Goal: Task Accomplishment & Management: Complete application form

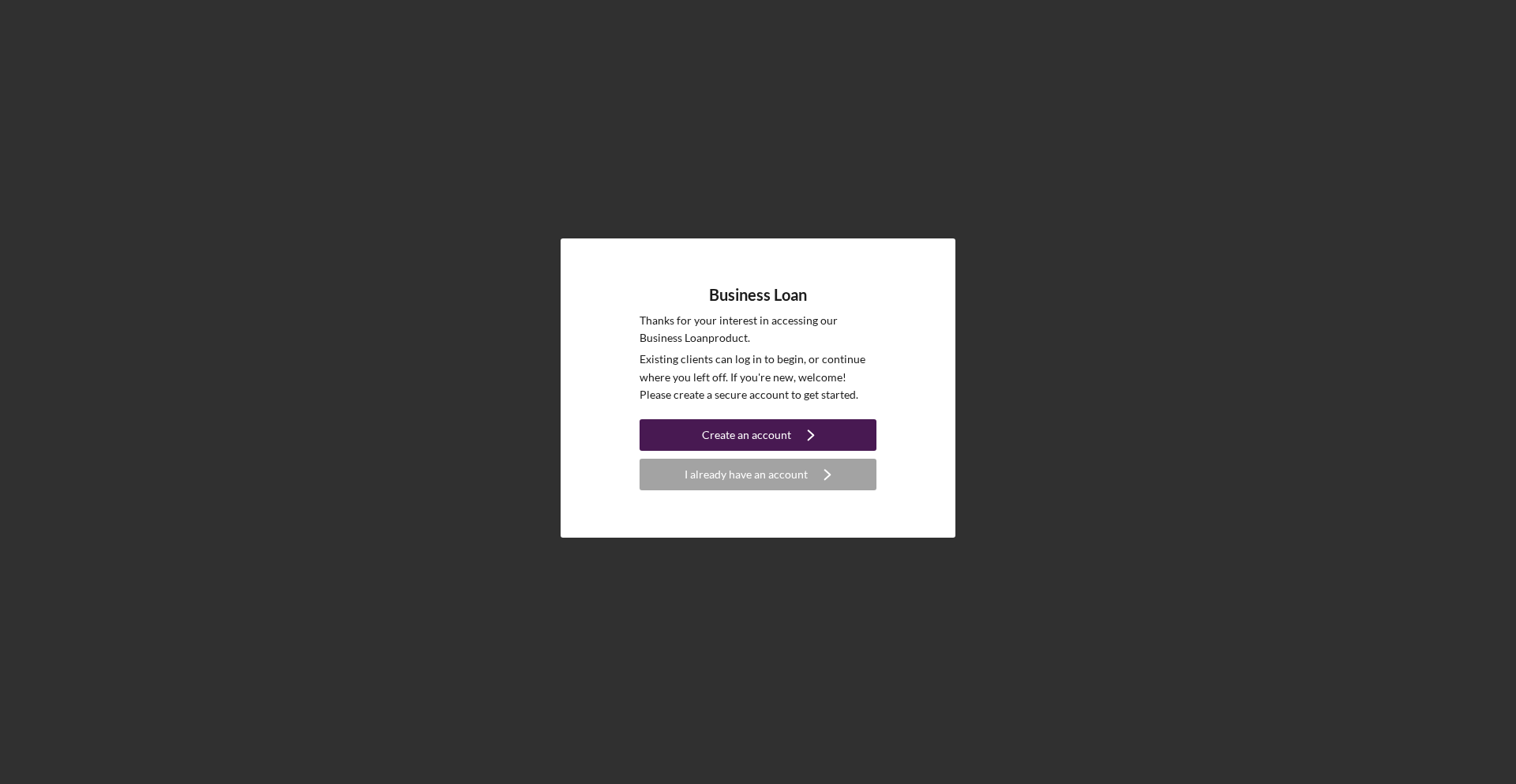
click at [745, 445] on div "Create an account" at bounding box center [747, 435] width 89 height 32
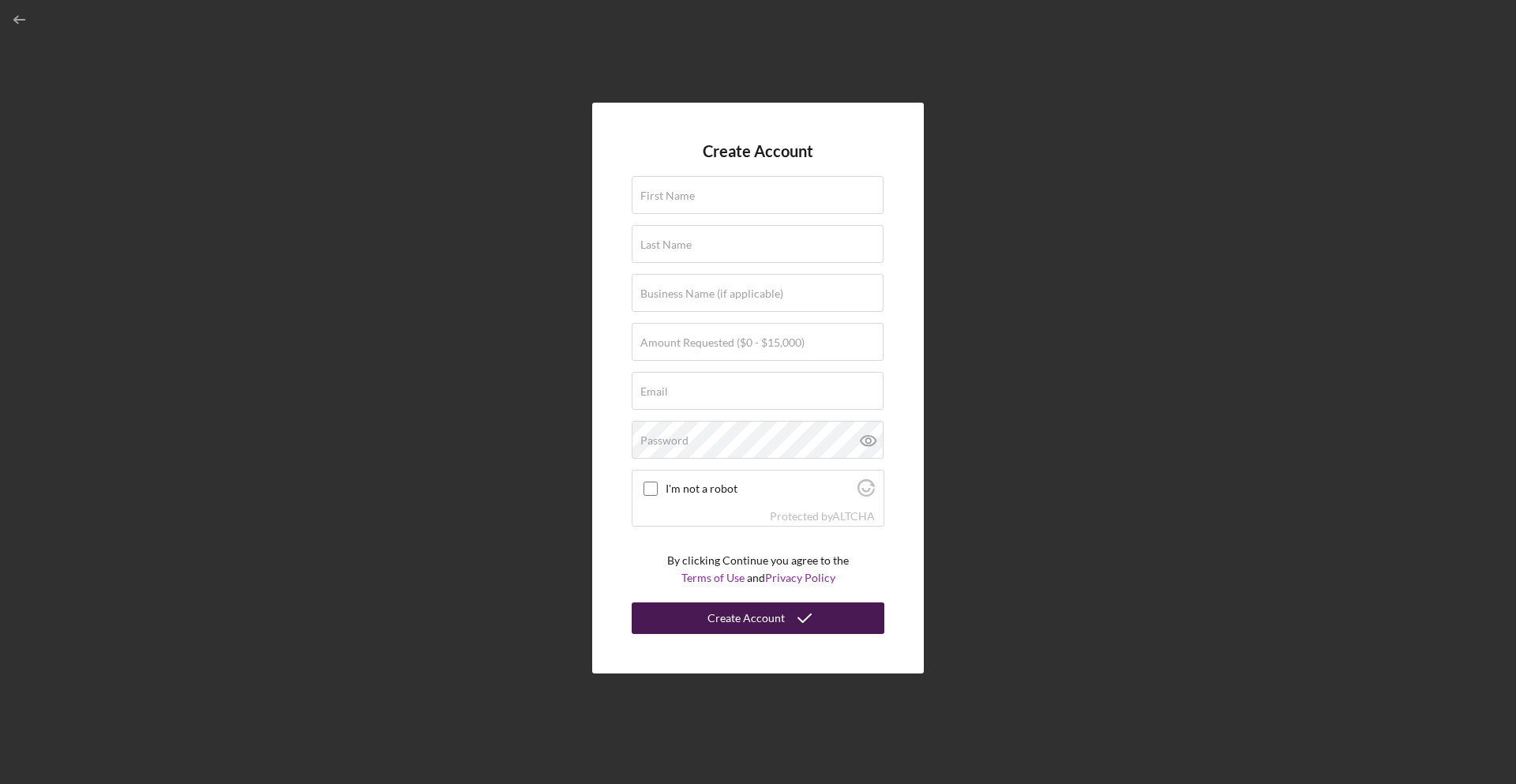
click at [724, 623] on div "Create Account" at bounding box center [746, 618] width 77 height 32
click at [657, 492] on input "I'm not a robot" at bounding box center [650, 488] width 14 height 14
checkbox input "true"
click at [702, 184] on input "First Name" at bounding box center [758, 194] width 252 height 38
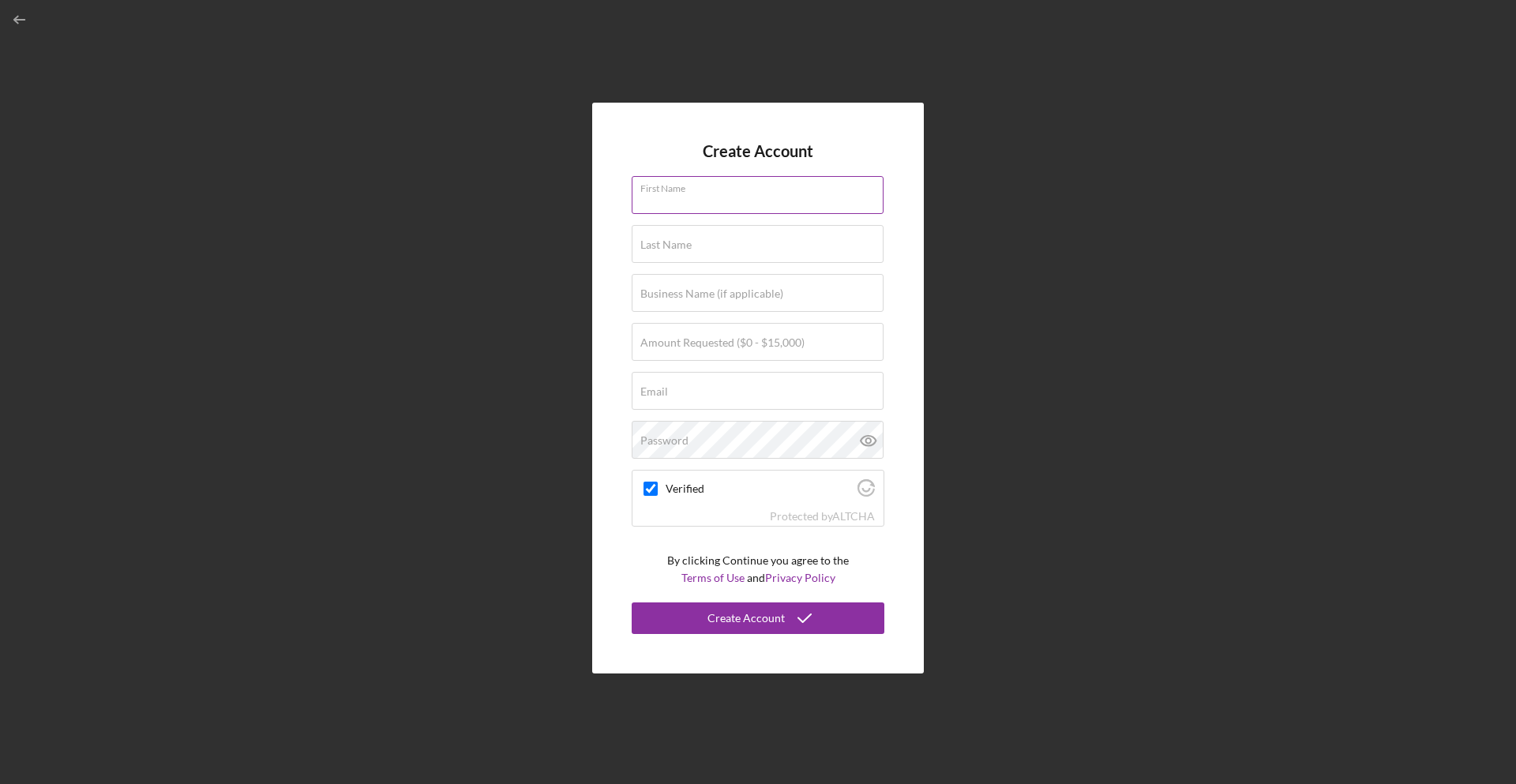
type input "[PERSON_NAME]"
click at [659, 336] on label "Amount Requested ($0 - $15,000)" at bounding box center [723, 342] width 165 height 12
click at [659, 335] on input "Amount Requested ($0 - $15,000)" at bounding box center [758, 341] width 252 height 38
type input "$13,000"
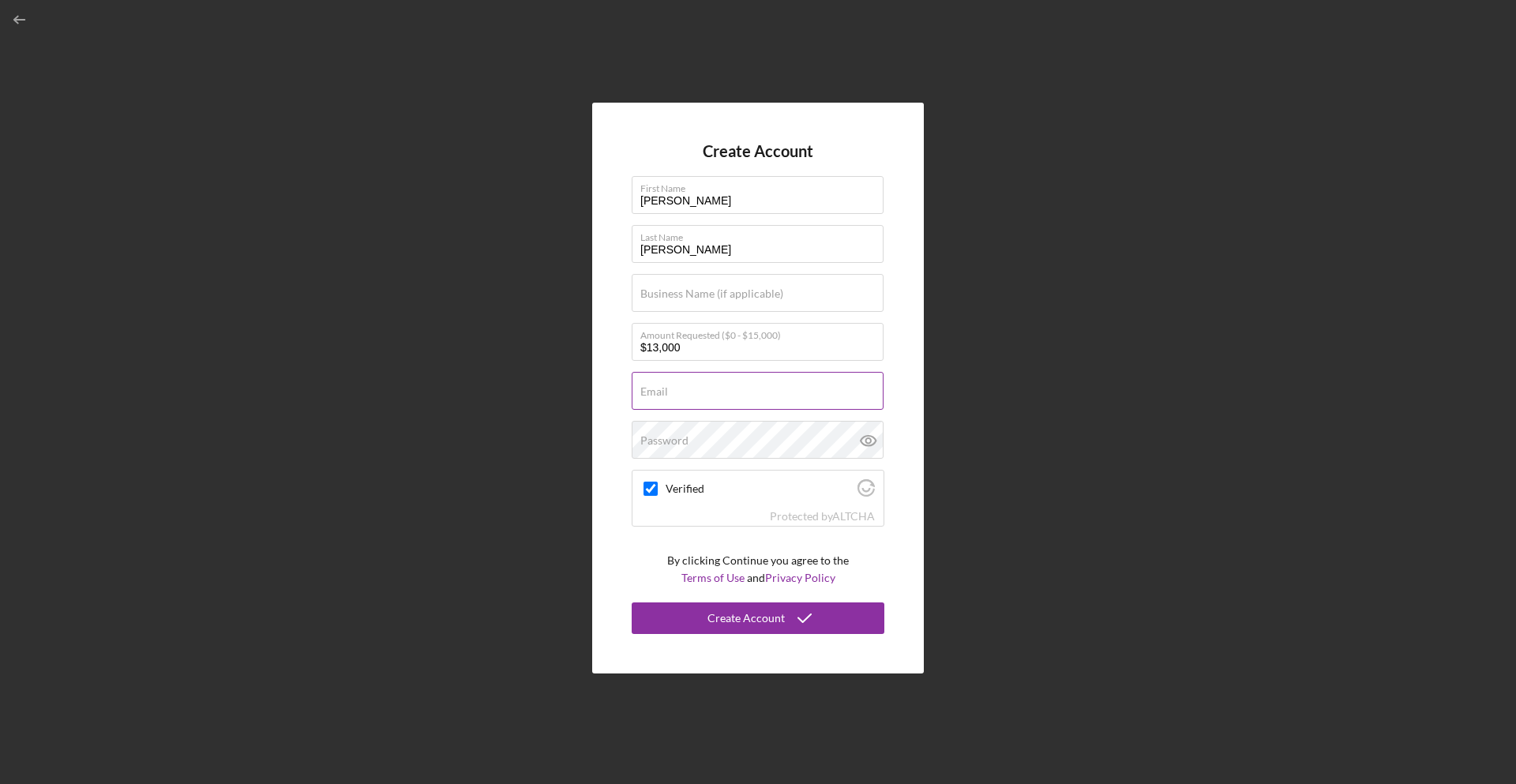
click at [639, 382] on input "Email" at bounding box center [758, 390] width 252 height 38
type input "[EMAIL_ADDRESS][DOMAIN_NAME]"
click at [704, 435] on div "Password" at bounding box center [758, 440] width 253 height 39
click at [860, 450] on icon at bounding box center [868, 440] width 39 height 39
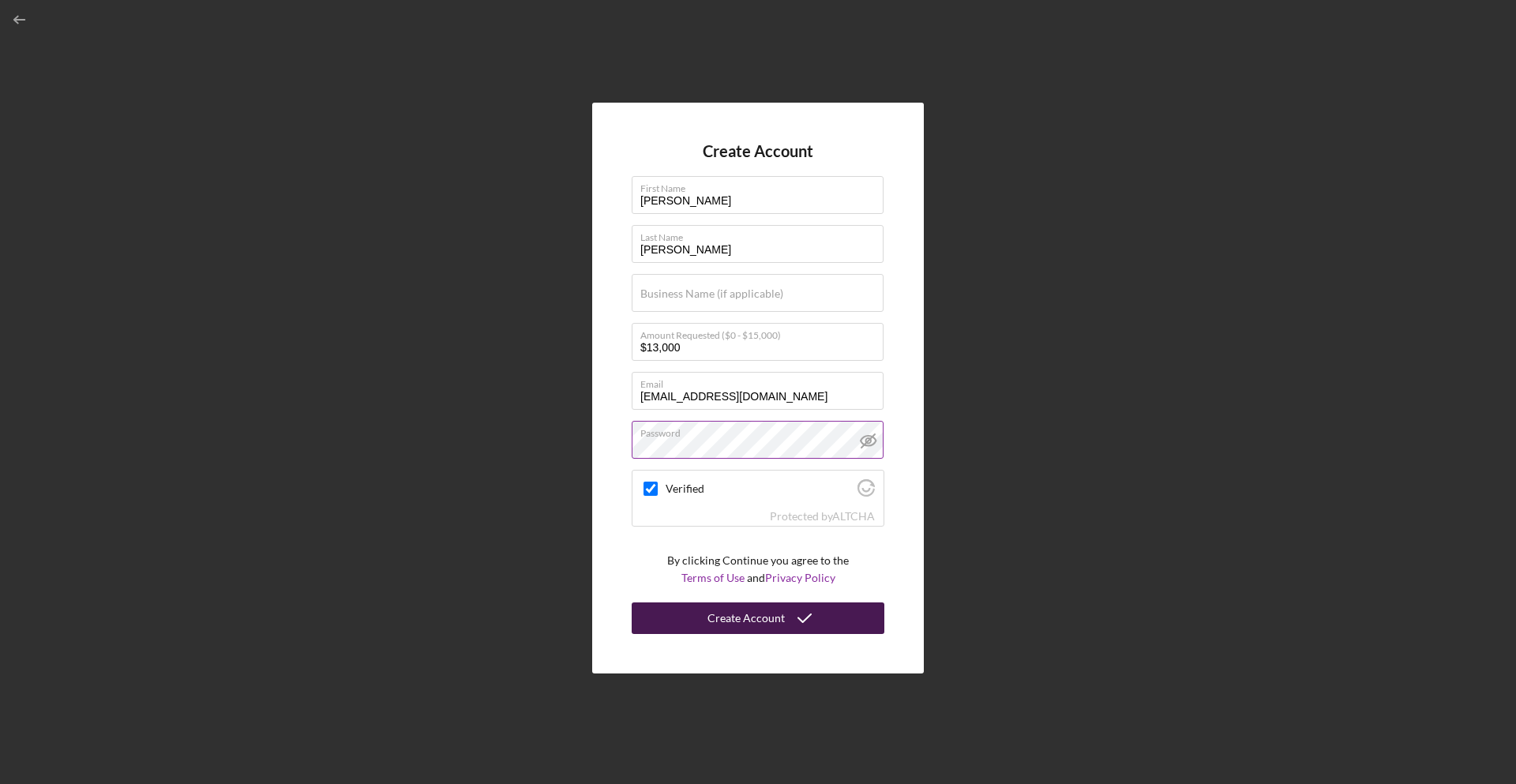
click at [723, 612] on div "Create Account" at bounding box center [746, 618] width 77 height 32
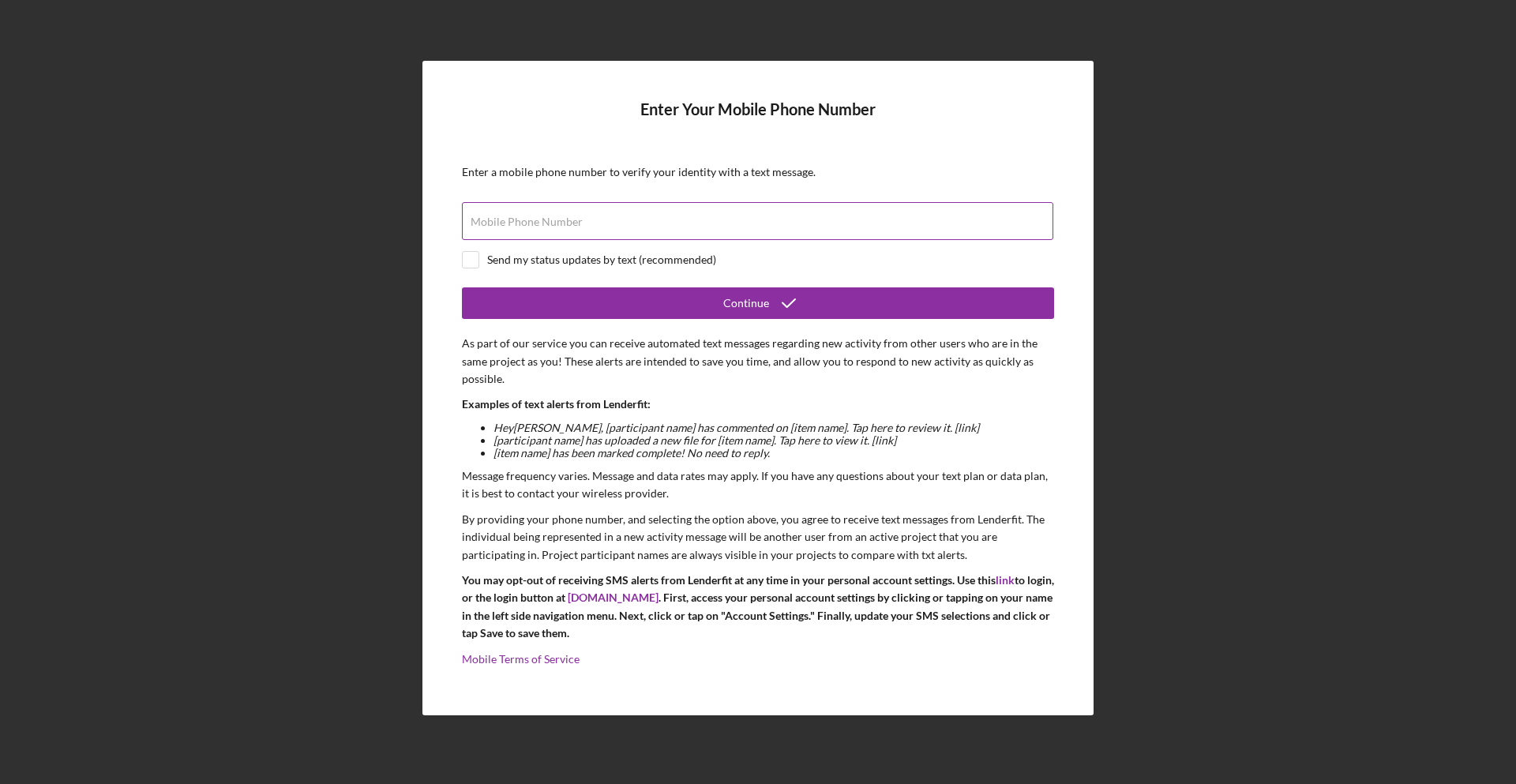
click at [589, 225] on div "Mobile Phone Number" at bounding box center [758, 221] width 593 height 39
type input "[PHONE_NUMBER]"
click at [462, 287] on button "Continue" at bounding box center [758, 303] width 593 height 32
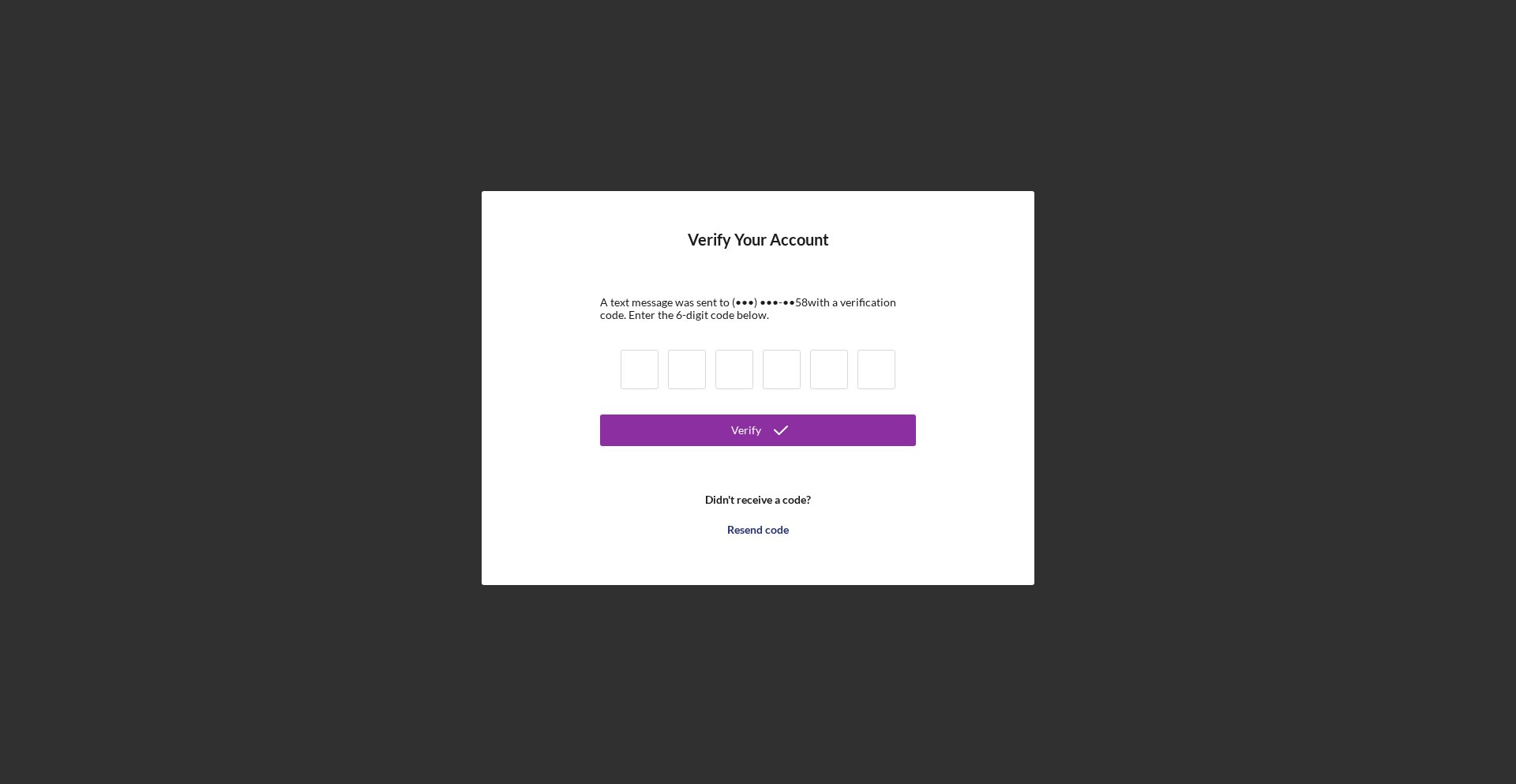
click at [631, 371] on input at bounding box center [639, 369] width 38 height 39
type input "3"
type input "8"
type input "2"
type input "7"
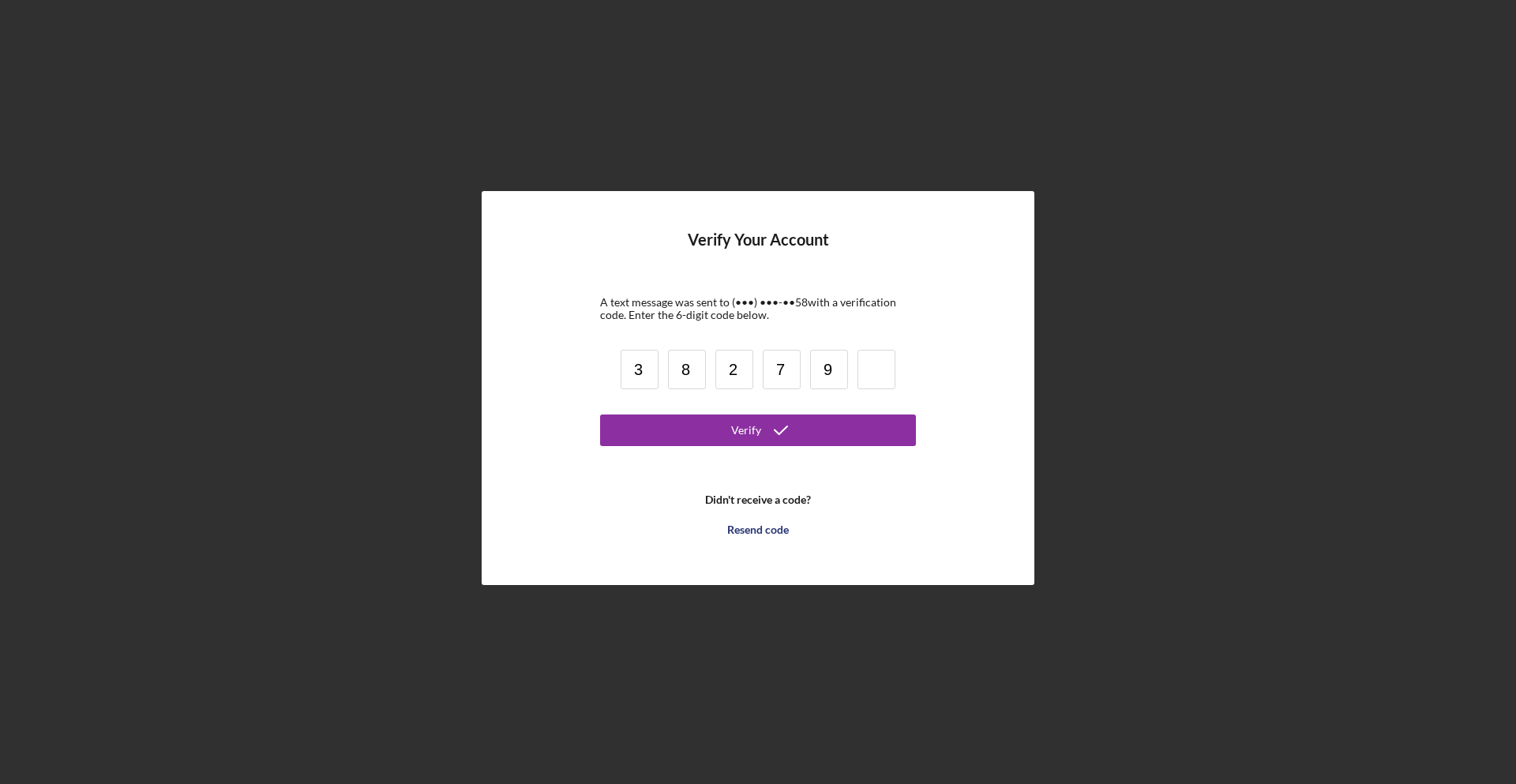
type input "9"
type input "5"
click at [845, 430] on button "Verify" at bounding box center [758, 430] width 316 height 32
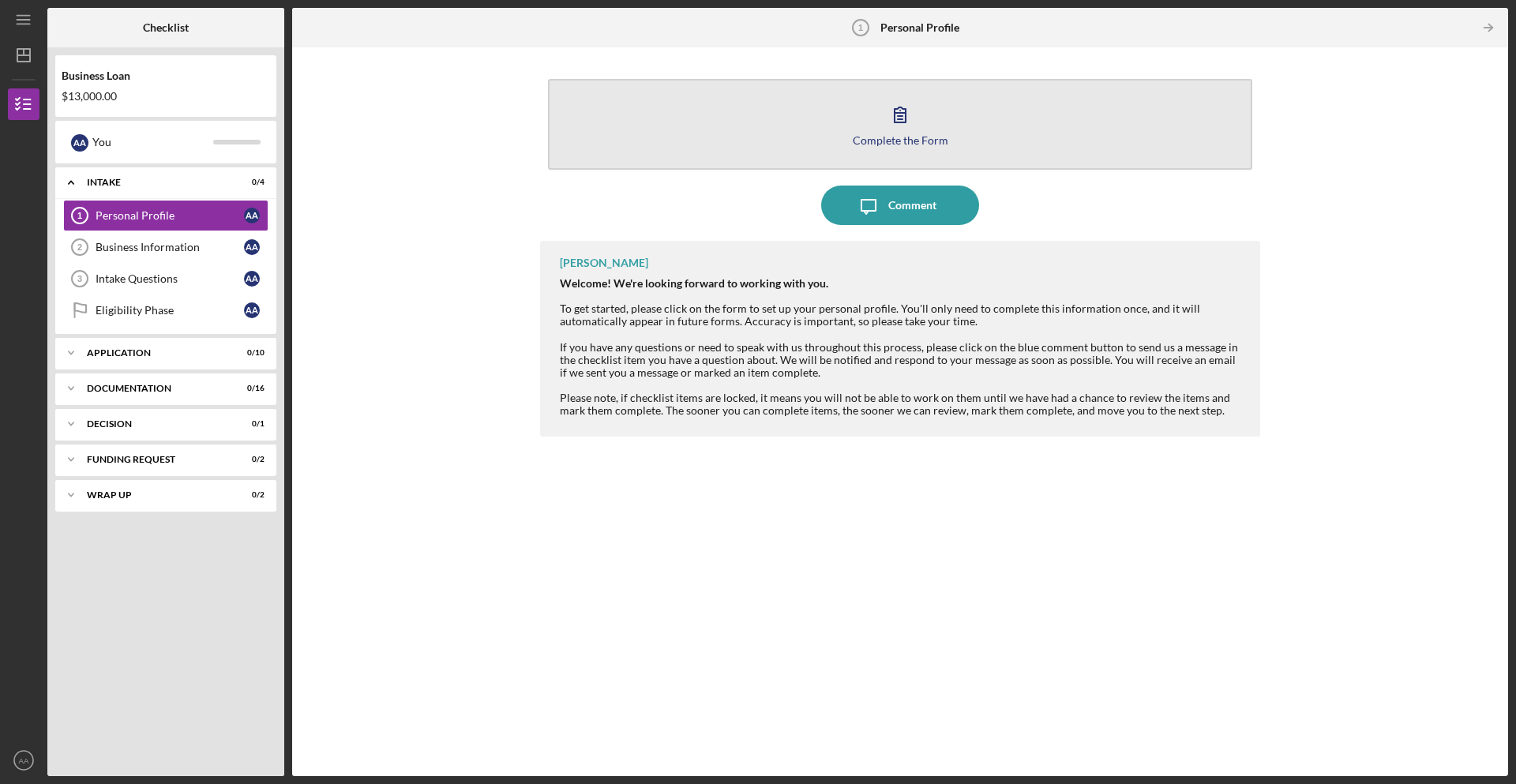
click at [893, 149] on button "Complete the Form Form" at bounding box center [900, 124] width 705 height 91
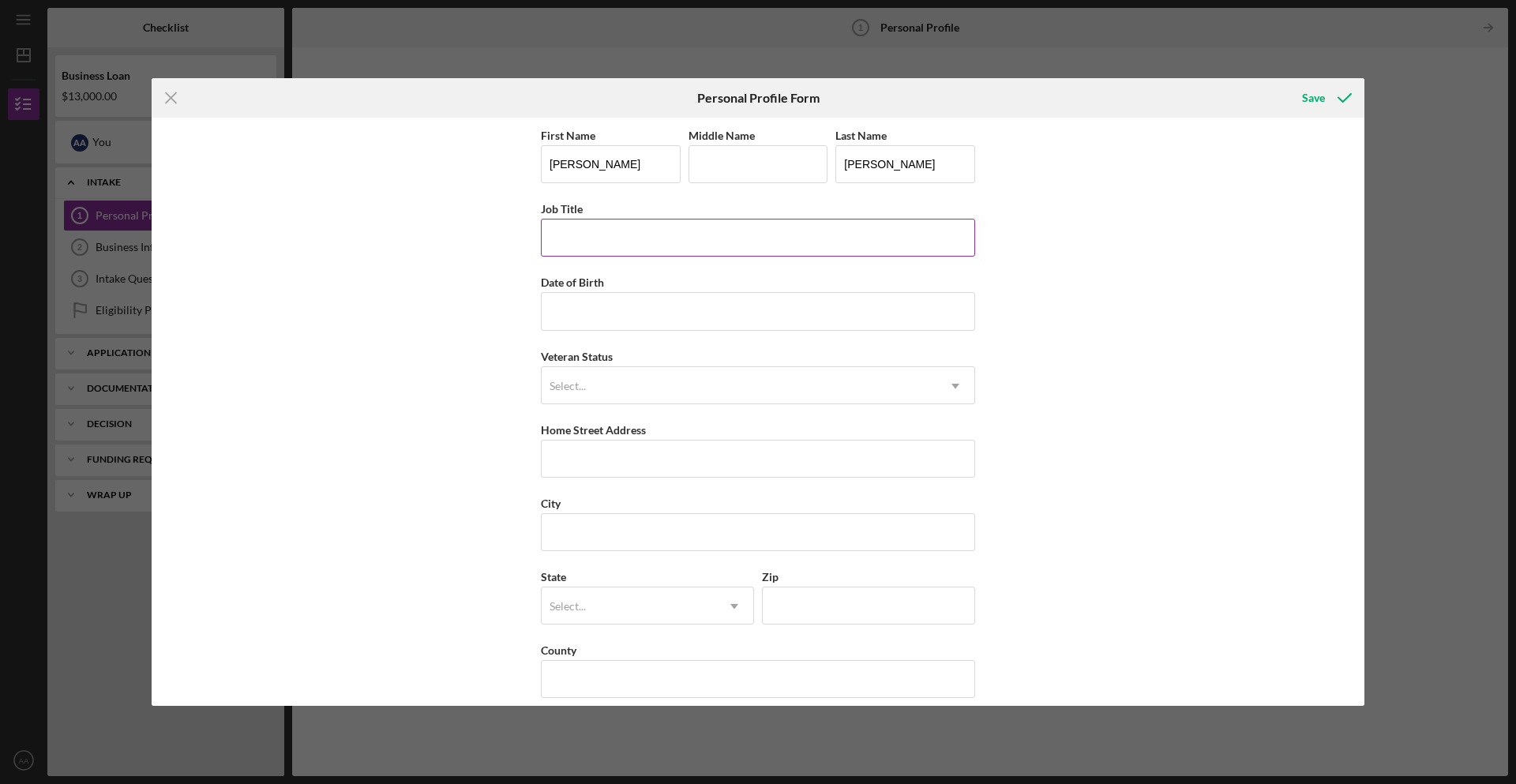
click at [698, 237] on input "Job Title" at bounding box center [758, 237] width 434 height 38
type input "[PERSON_NAME]"
click at [575, 321] on input "Date of Birth" at bounding box center [758, 311] width 434 height 38
type input "[DATE]"
click at [619, 391] on div "Select..." at bounding box center [739, 386] width 395 height 37
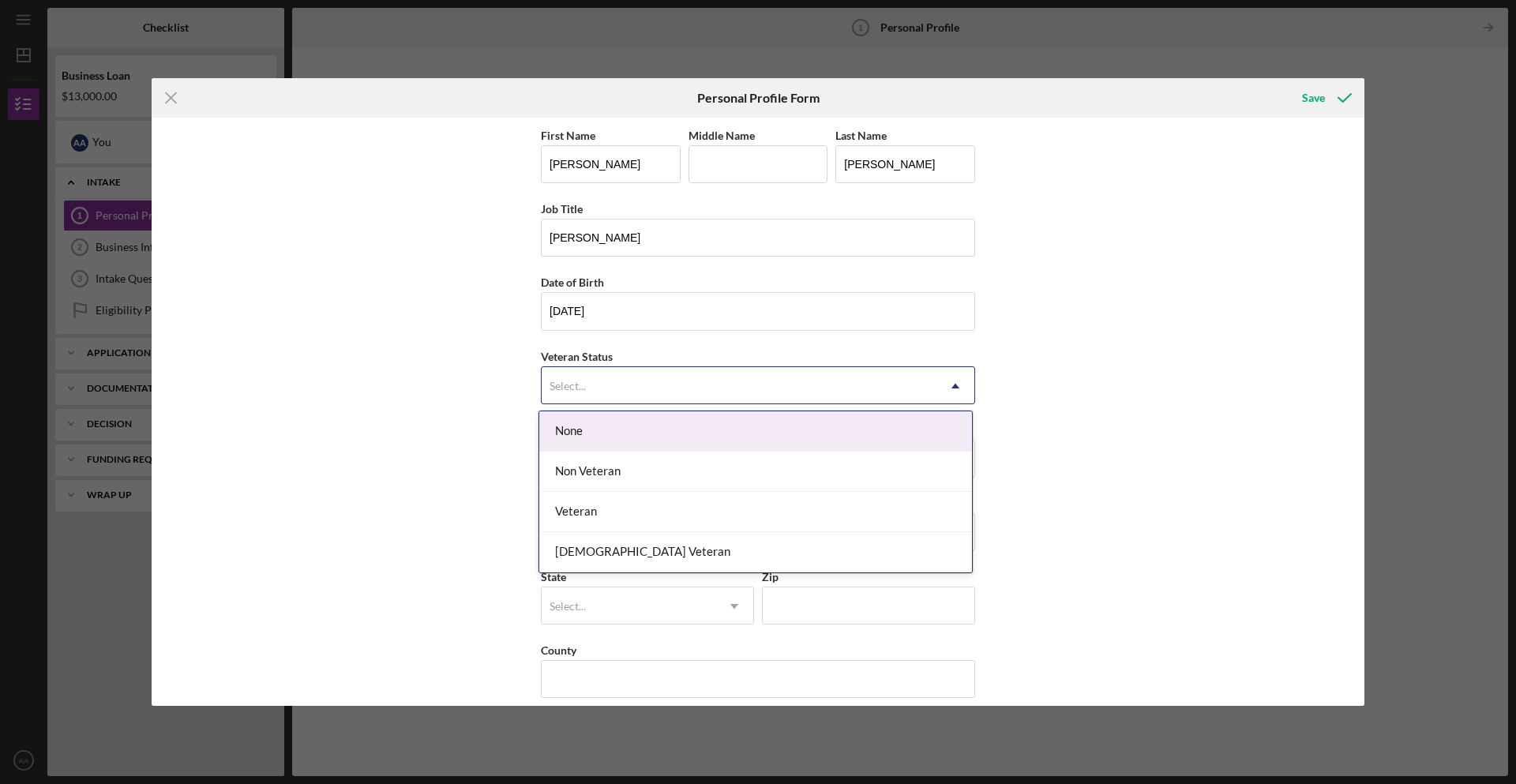
click at [593, 438] on div "None" at bounding box center [755, 431] width 432 height 40
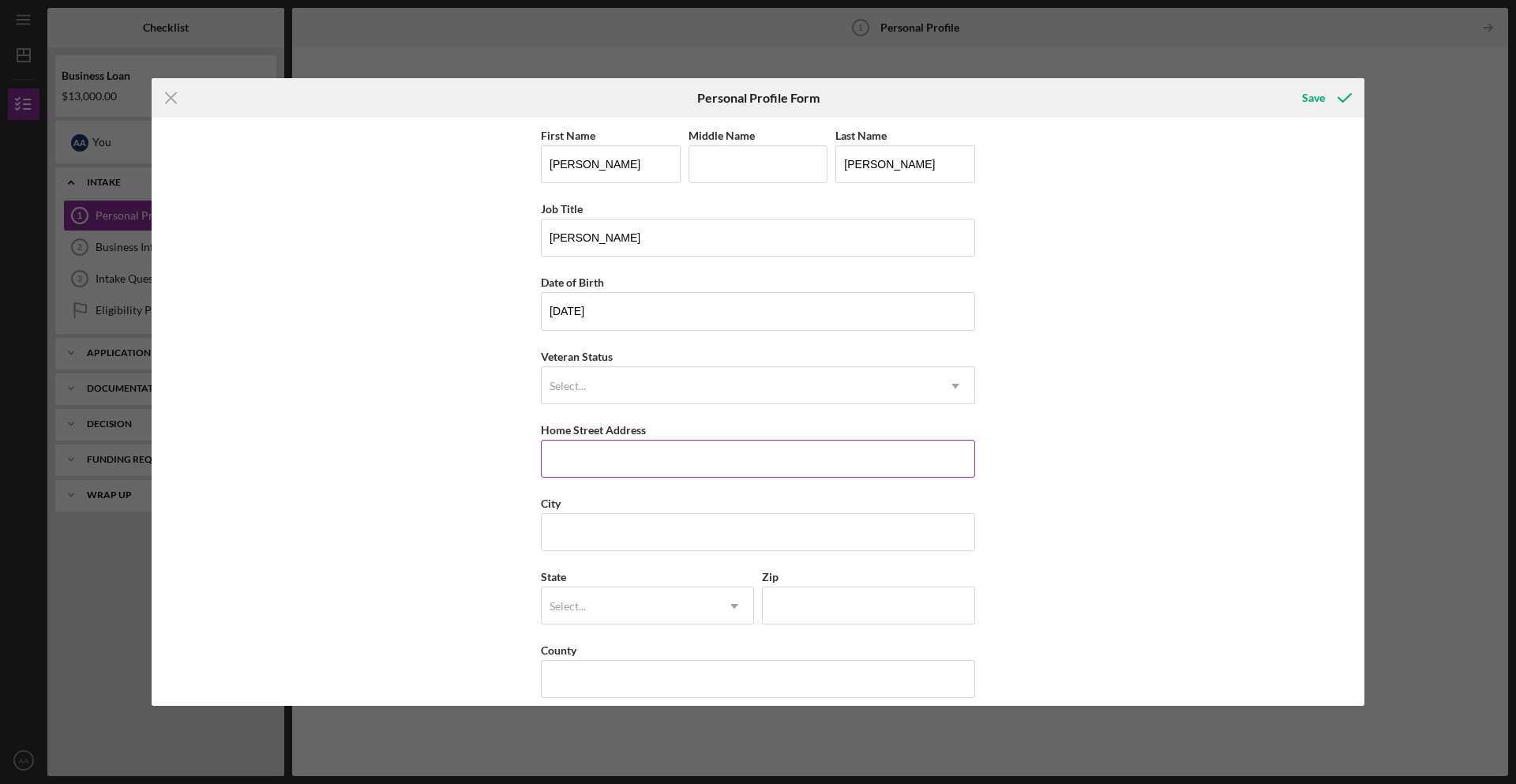
click at [586, 466] on input "Home Street Address" at bounding box center [758, 458] width 434 height 38
type input "8715 bitterroot"
type input "Lorton"
type input "VA"
type input "22079"
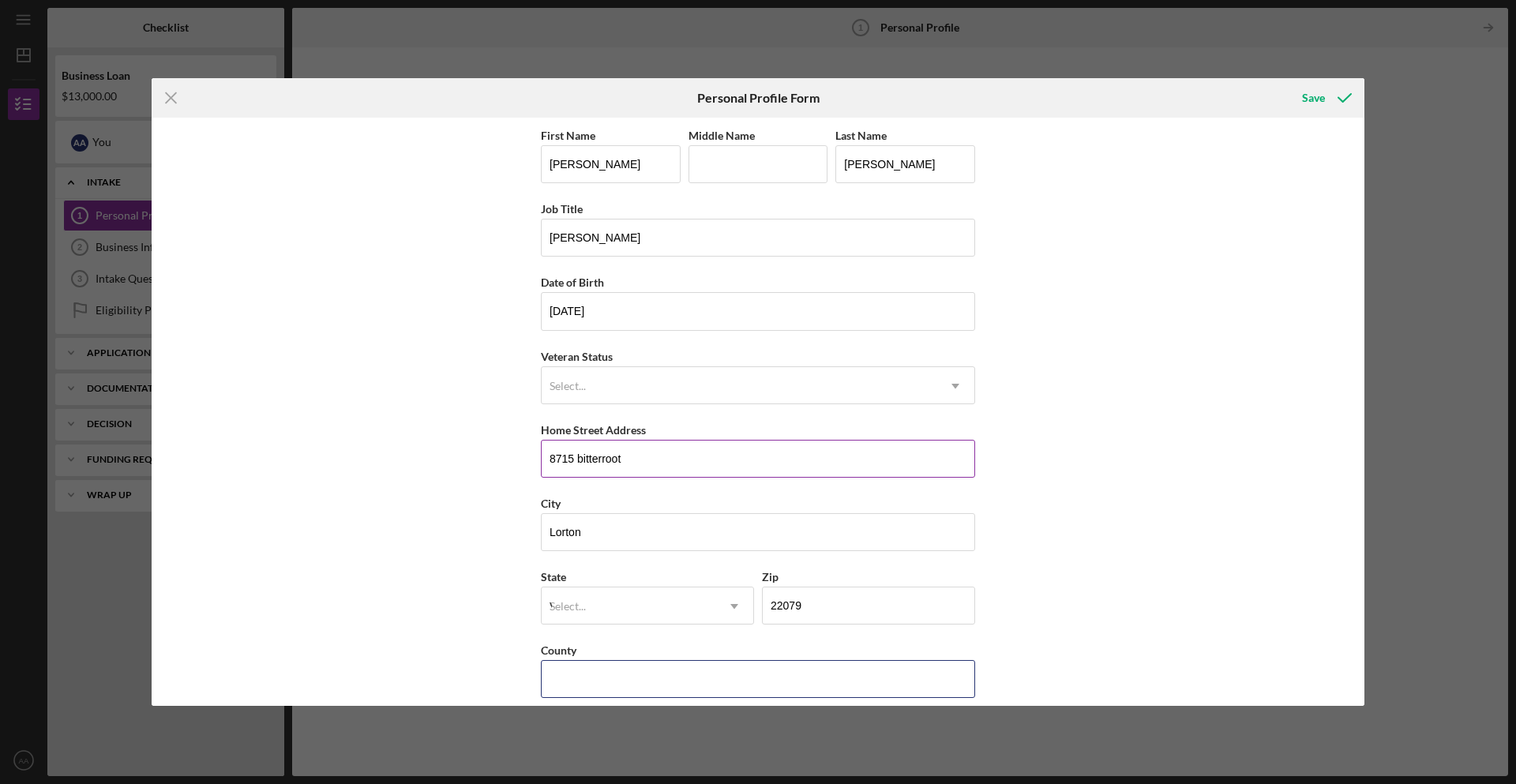
type input "[GEOGRAPHIC_DATA]"
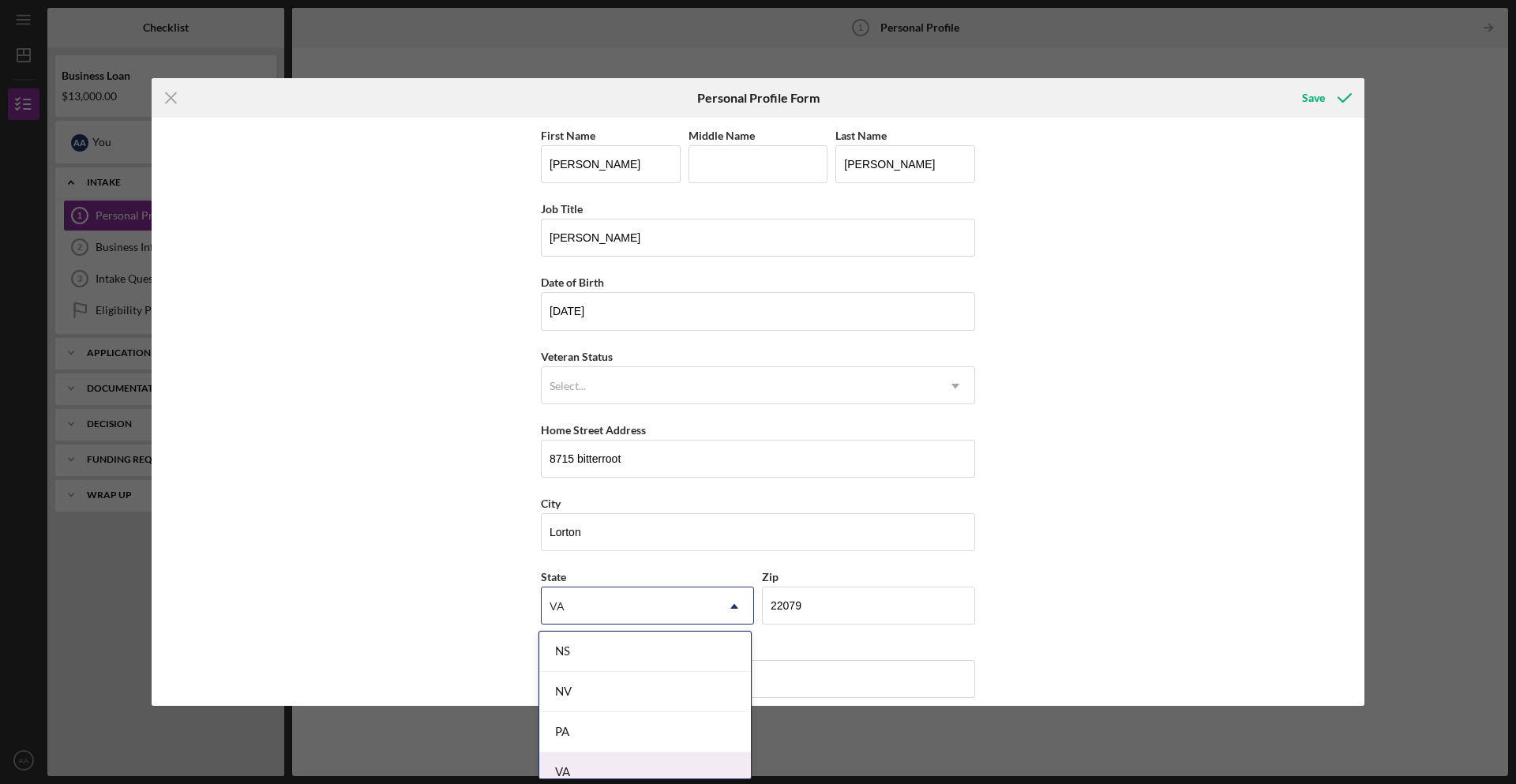
click at [558, 776] on div "VA" at bounding box center [645, 773] width 212 height 40
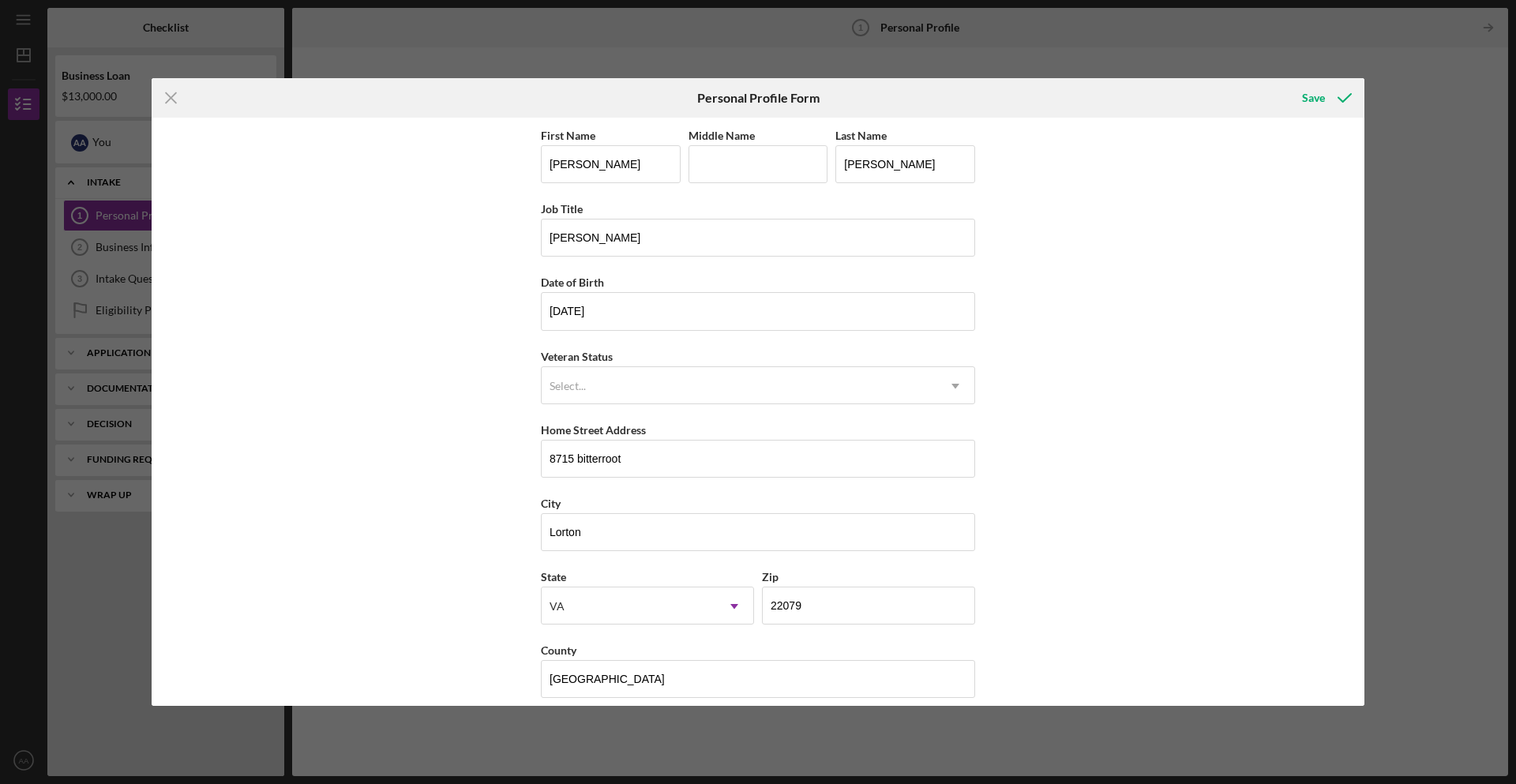
click at [439, 634] on div "First Name [PERSON_NAME] Middle Name Last Name [PERSON_NAME] Job Title [PERSON_…" at bounding box center [758, 410] width 1213 height 587
click at [1109, 432] on div "First Name [PERSON_NAME] Middle Name Last Name [PERSON_NAME] Job Title [PERSON_…" at bounding box center [758, 410] width 1213 height 587
drag, startPoint x: 1355, startPoint y: 364, endPoint x: 1359, endPoint y: 522, distance: 158.1
click at [1359, 522] on div "First Name [PERSON_NAME] Middle Name Last Name [PERSON_NAME] Job Title [PERSON_…" at bounding box center [758, 410] width 1213 height 587
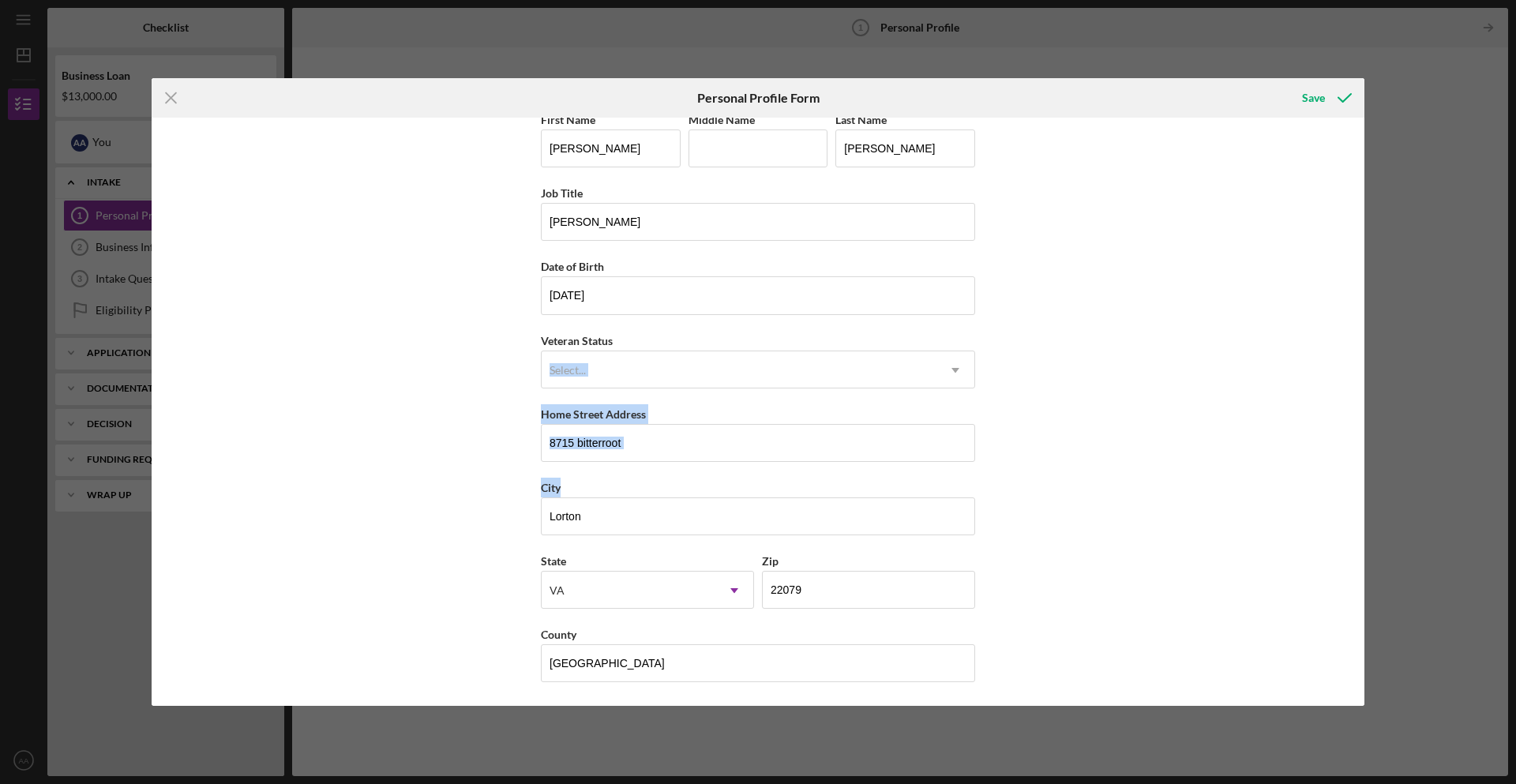
click at [1033, 389] on div "First Name [PERSON_NAME] Middle Name Last Name [PERSON_NAME] Job Title [PERSON_…" at bounding box center [758, 410] width 1213 height 587
click at [1113, 514] on div "First Name [PERSON_NAME] Middle Name Last Name [PERSON_NAME] Job Title [PERSON_…" at bounding box center [758, 410] width 1213 height 587
click at [1137, 443] on div "First Name [PERSON_NAME] Middle Name Last Name [PERSON_NAME] Job Title [PERSON_…" at bounding box center [758, 410] width 1213 height 587
click at [821, 384] on div "Select..." at bounding box center [739, 370] width 395 height 37
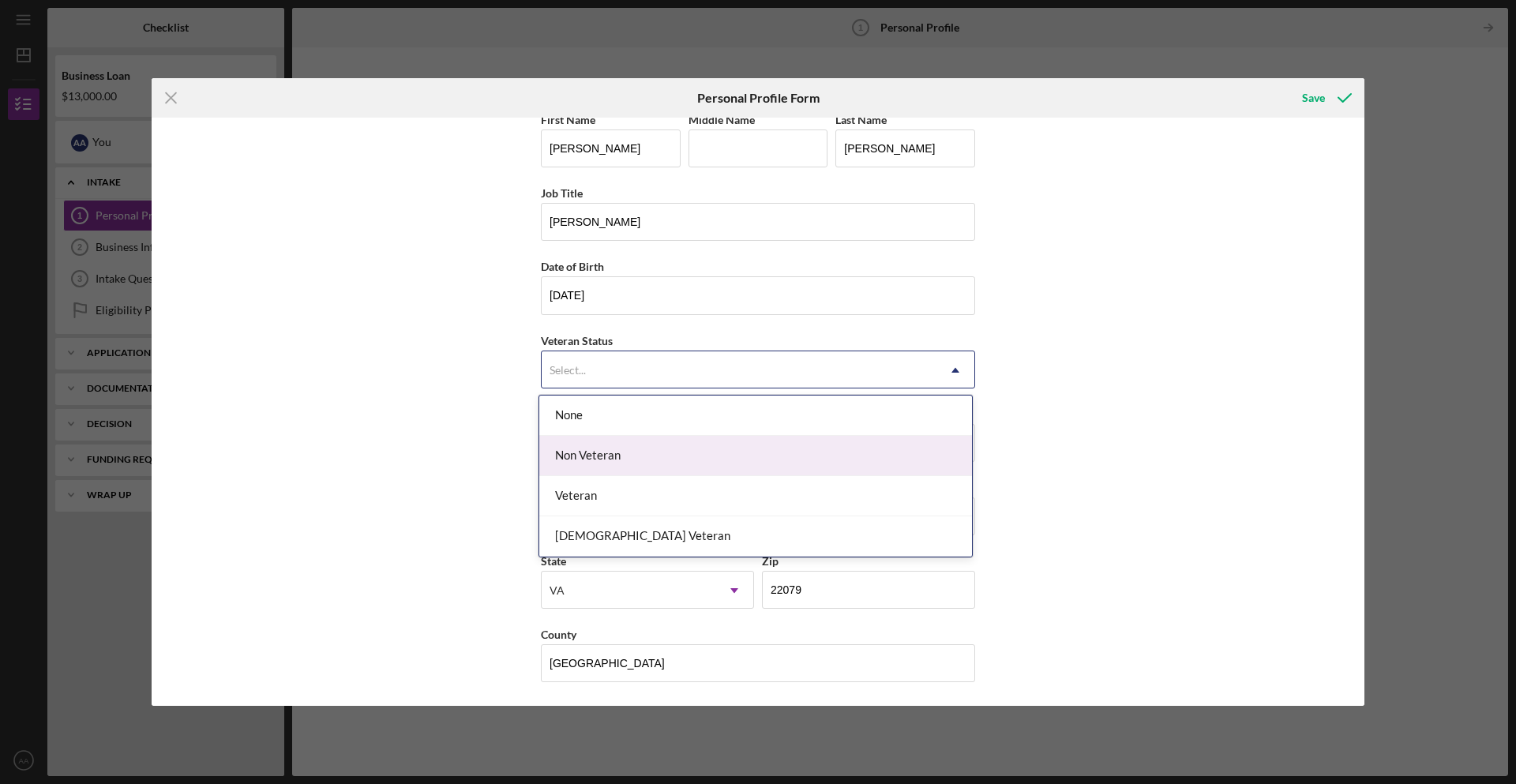
click at [672, 465] on div "Non Veteran" at bounding box center [755, 456] width 432 height 40
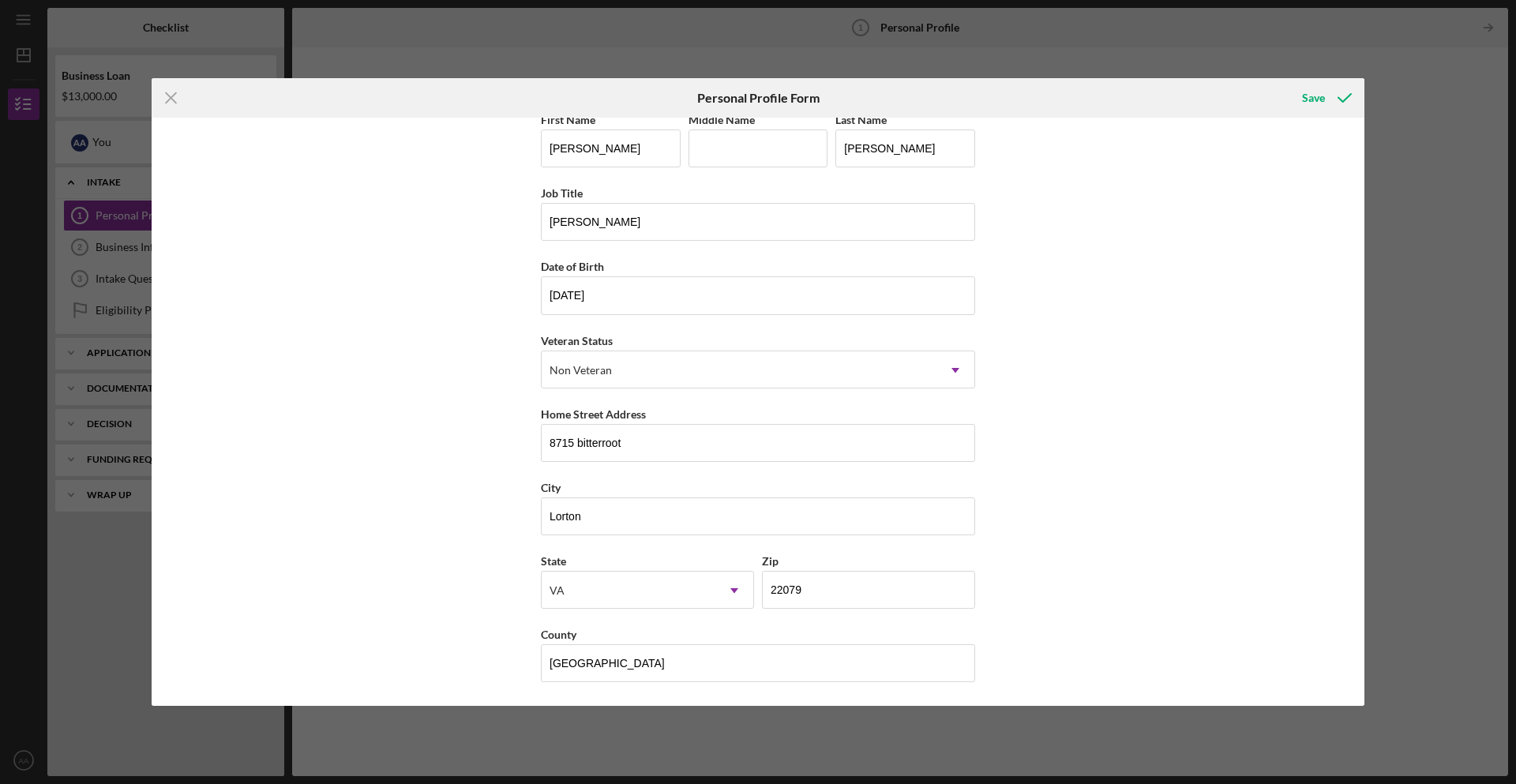
click at [1164, 492] on div "First Name [PERSON_NAME] Middle Name Last Name [PERSON_NAME] Job Title [PERSON_…" at bounding box center [758, 410] width 1213 height 587
click at [1337, 93] on icon "submit" at bounding box center [1344, 97] width 39 height 39
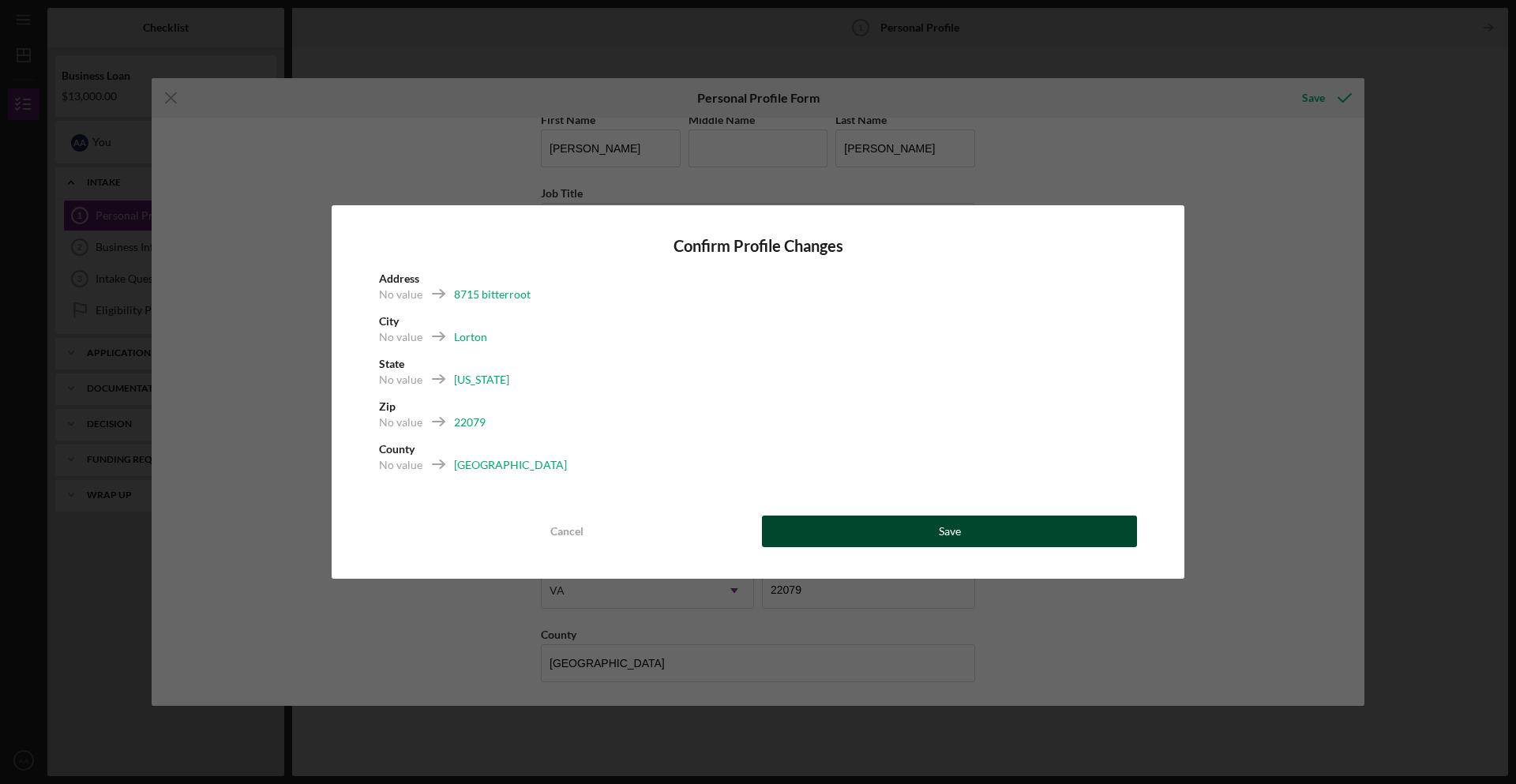
click at [881, 523] on button "Save" at bounding box center [950, 531] width 375 height 32
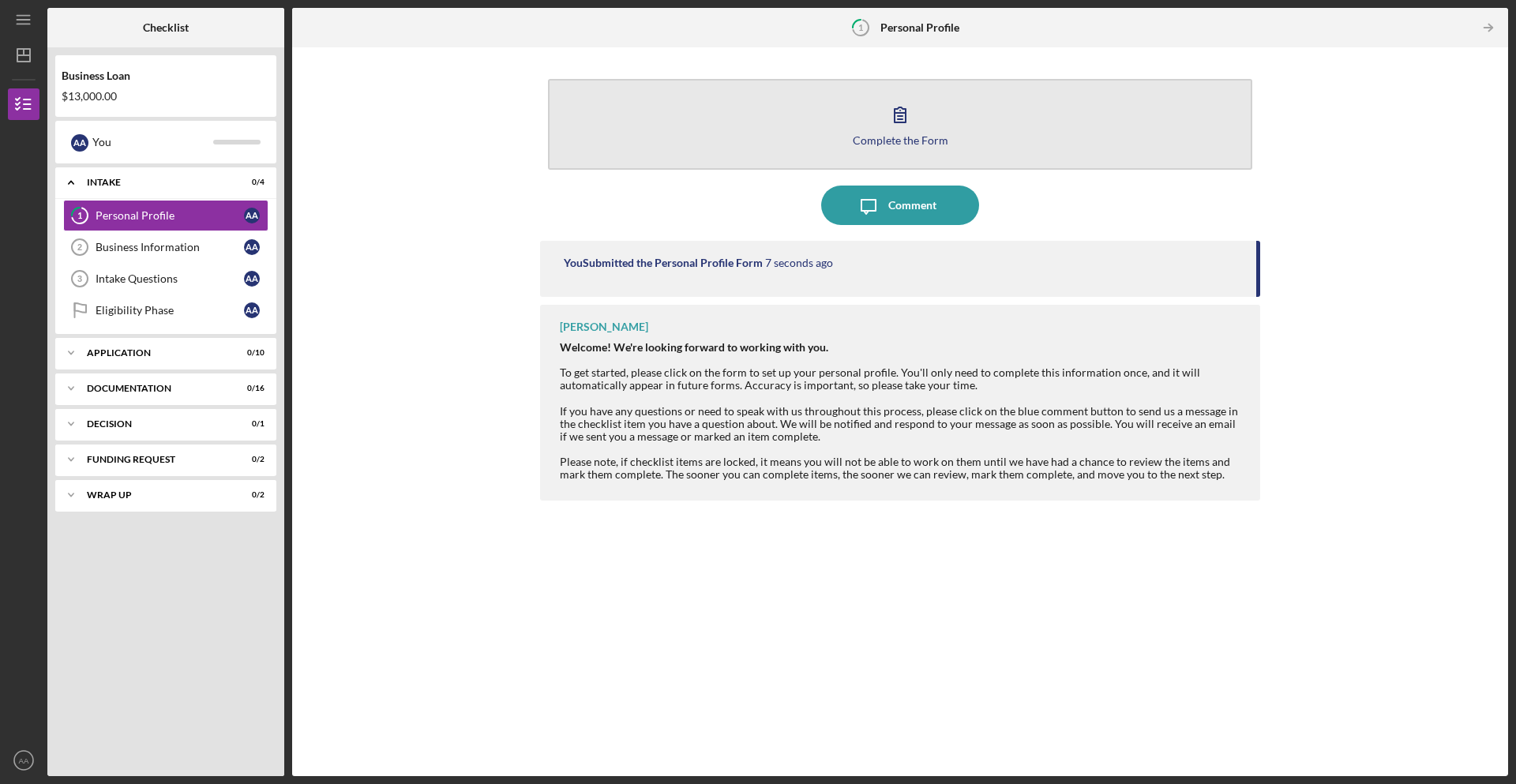
click at [920, 122] on button "Complete the Form Form" at bounding box center [900, 124] width 705 height 91
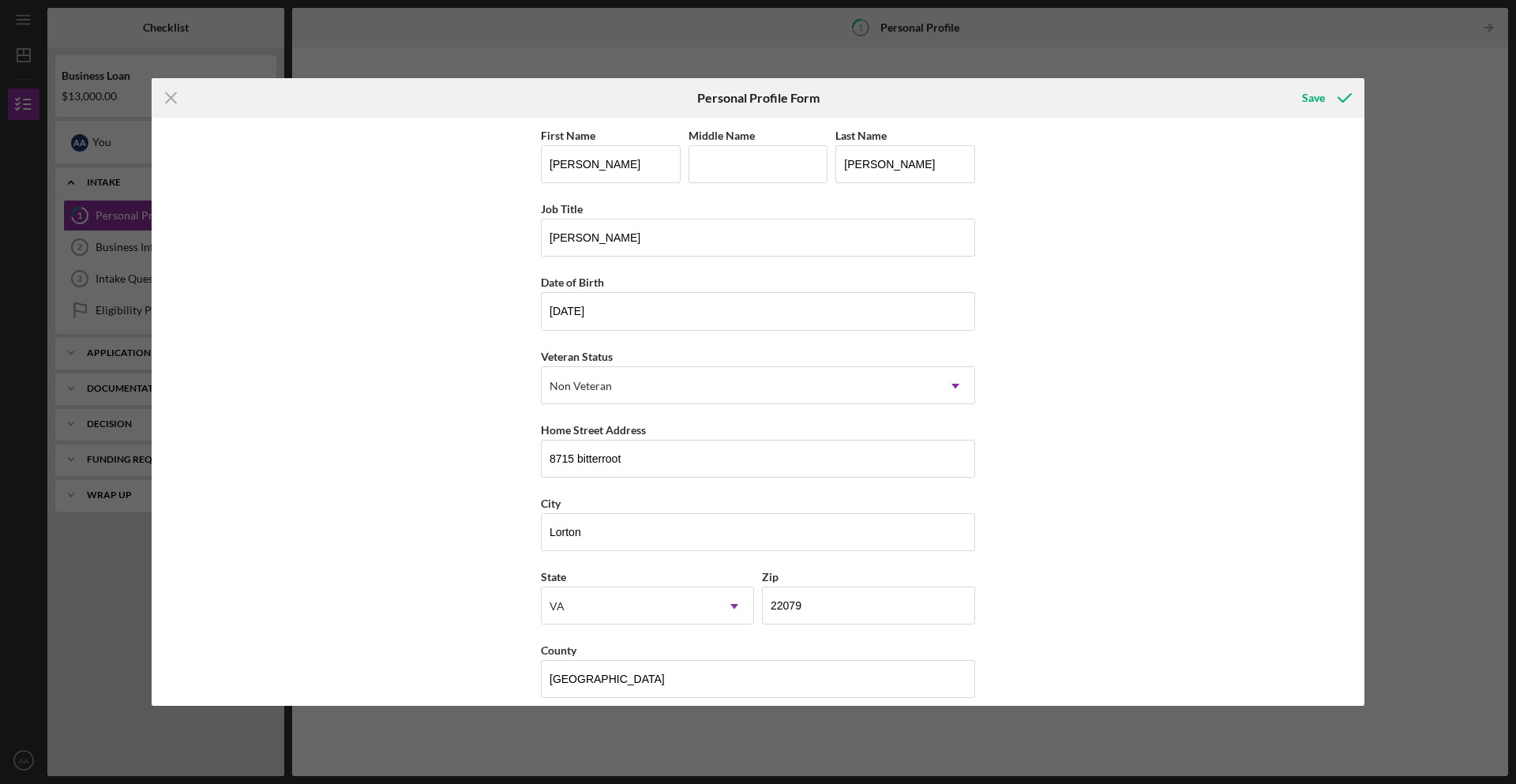
click at [1369, 142] on div "Icon/Menu Close Personal Profile Form Save First Name [PERSON_NAME] Middle Name…" at bounding box center [758, 392] width 1516 height 784
click at [1322, 104] on div "Save" at bounding box center [1314, 98] width 23 height 32
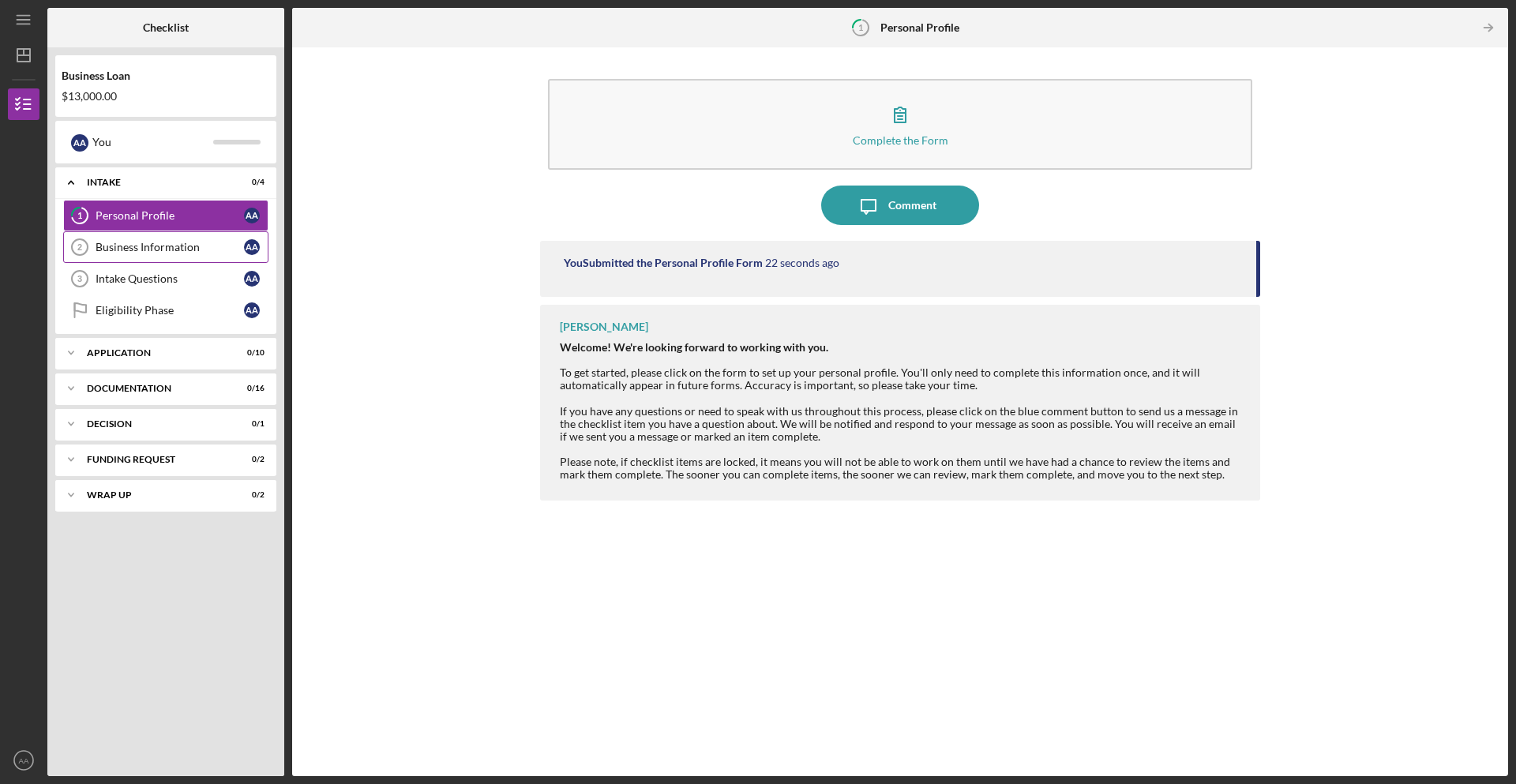
click at [139, 251] on div "Business Information" at bounding box center [170, 247] width 149 height 12
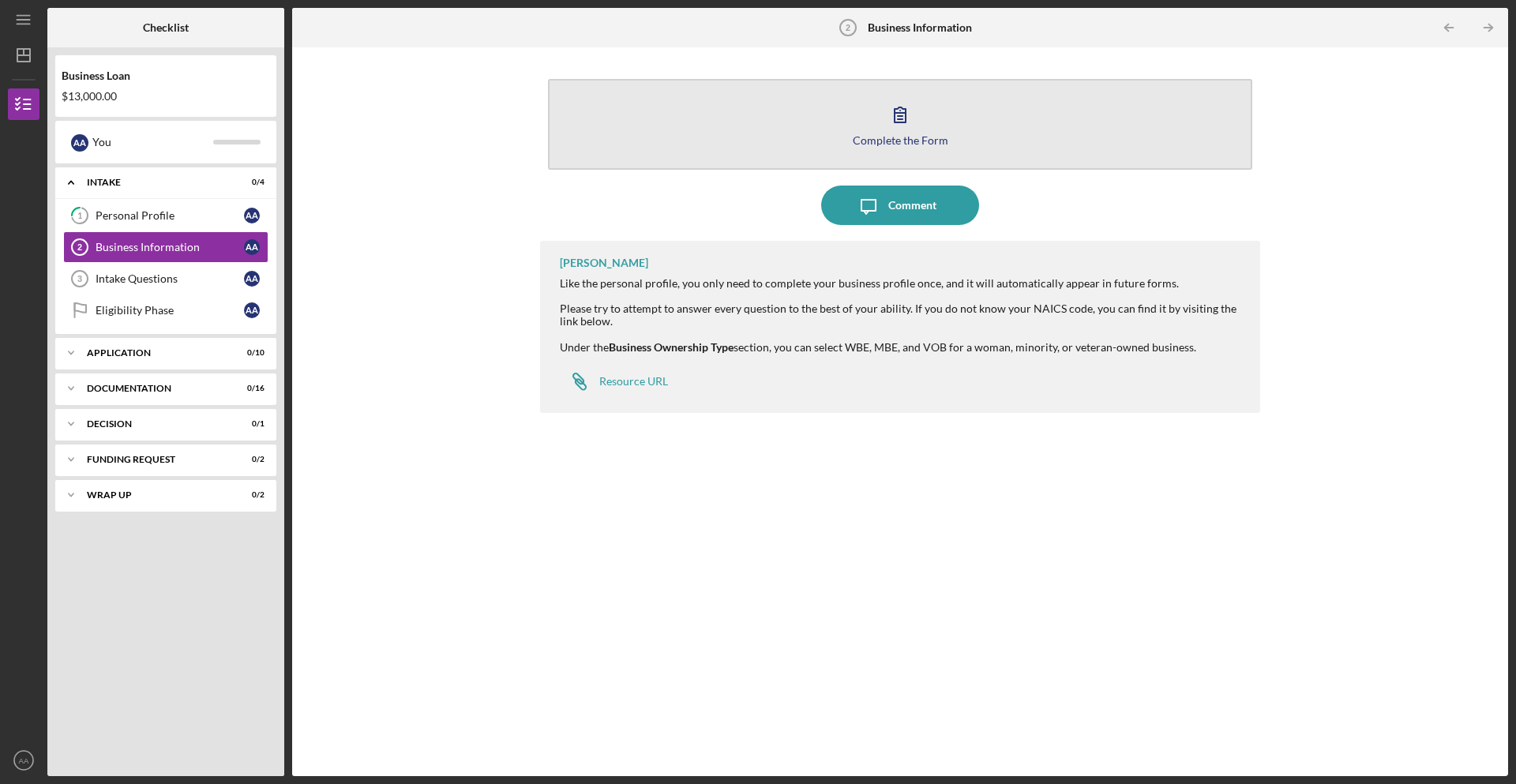
click at [808, 120] on button "Complete the Form Form" at bounding box center [900, 124] width 705 height 91
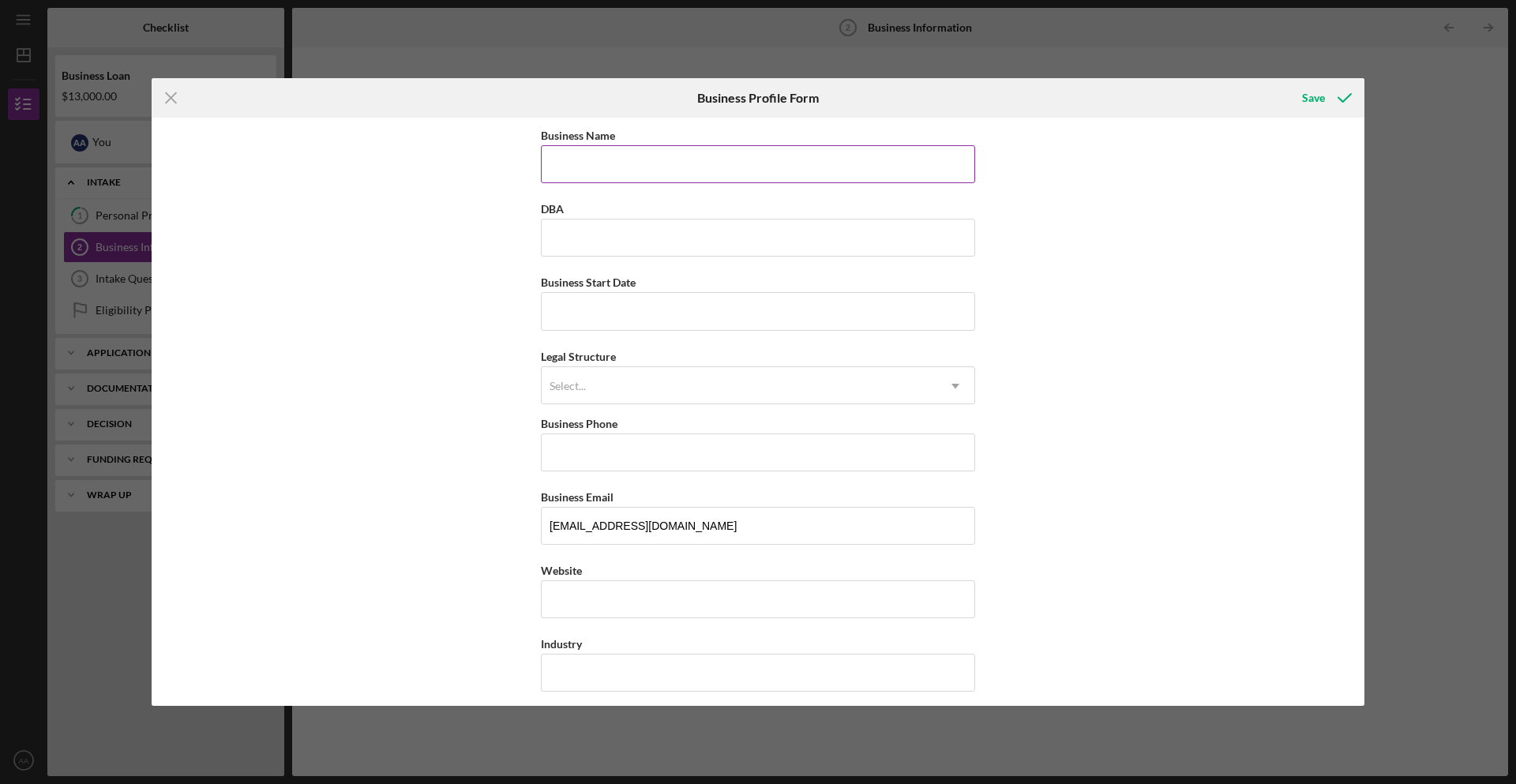
click at [768, 156] on input "Business Name" at bounding box center [758, 164] width 434 height 38
type input "Uber Driver"
click at [586, 317] on input "Business Start Date" at bounding box center [758, 311] width 434 height 38
type input "[DATE]"
click at [613, 376] on div "Select..." at bounding box center [739, 386] width 395 height 37
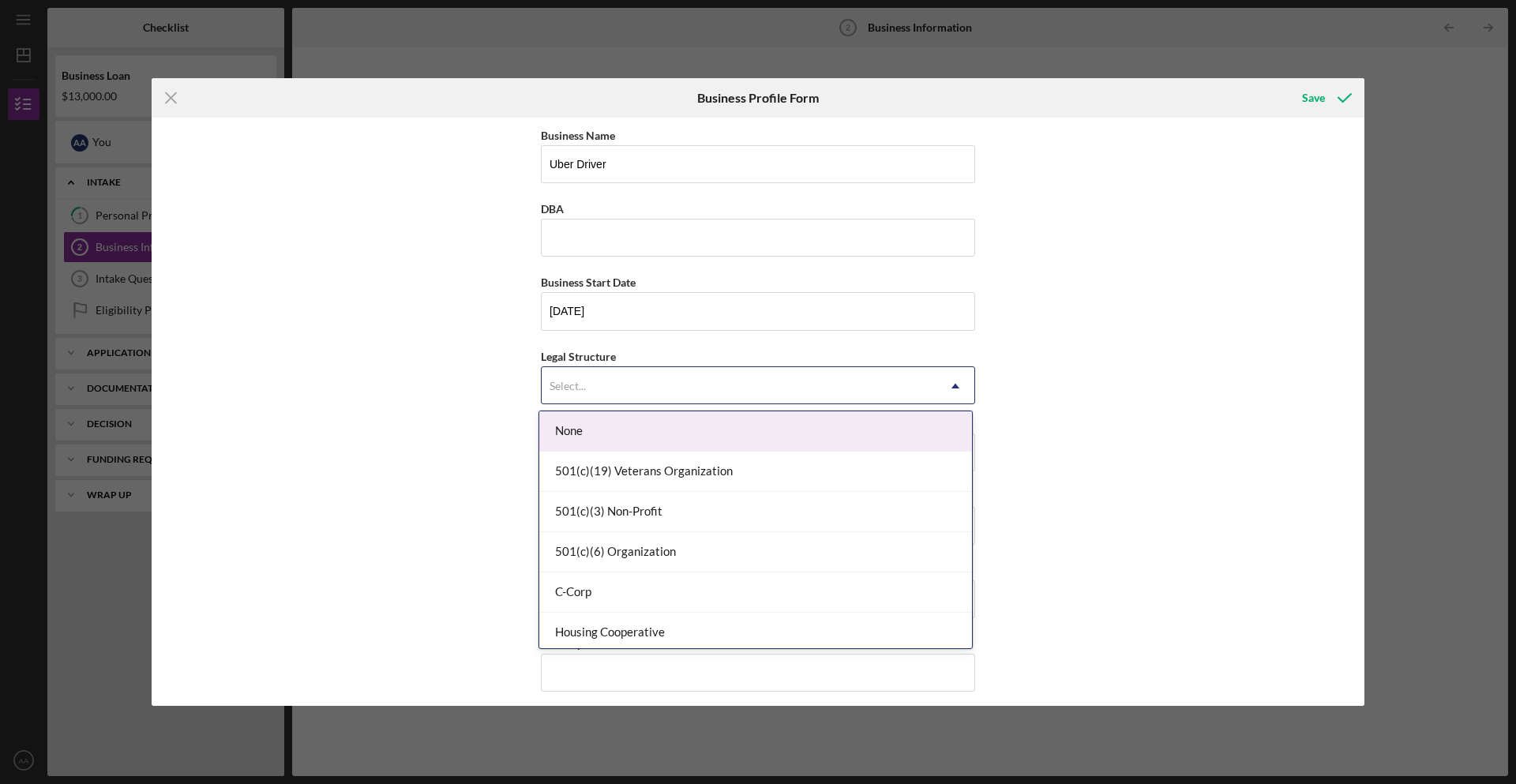
click at [583, 426] on div "None" at bounding box center [755, 431] width 432 height 40
